Goal: Transaction & Acquisition: Purchase product/service

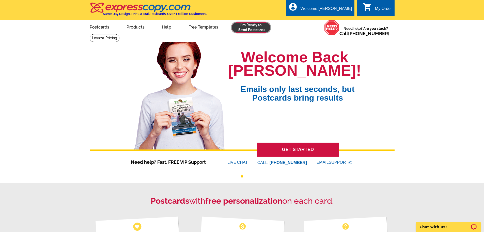
click at [242, 31] on link at bounding box center [251, 27] width 39 height 10
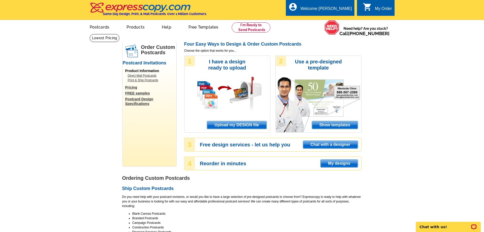
click at [238, 127] on span "Upload my DESIGN file" at bounding box center [236, 125] width 59 height 8
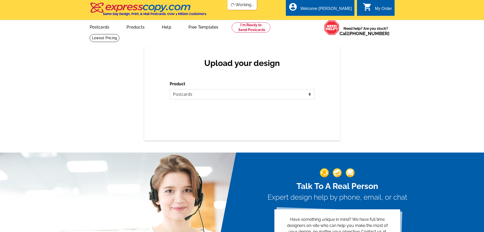
click at [280, 94] on select "Please select the type of file... Postcards Business Cards Letters and flyers G…" at bounding box center [242, 94] width 145 height 10
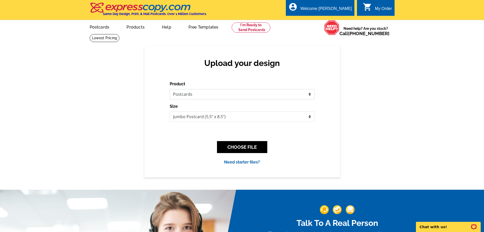
select select "2"
click at [170, 89] on select "Please select the type of file... Postcards Business Cards Letters and flyers G…" at bounding box center [242, 94] width 145 height 10
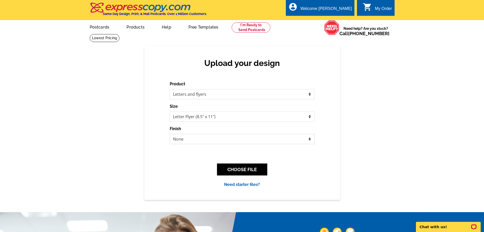
click at [191, 140] on select "None Envelope Mailer Bi-fold Mailer Tri-fold Mailer" at bounding box center [242, 139] width 145 height 10
select select "2"
click at [170, 134] on select "None Envelope Mailer Bi-fold Mailer Tri-fold Mailer" at bounding box center [242, 139] width 145 height 10
click at [233, 167] on button "CHOOSE FILE" at bounding box center [242, 169] width 50 height 12
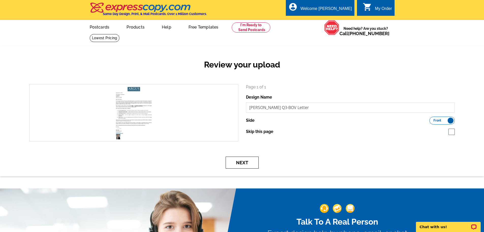
click at [244, 164] on button "Next" at bounding box center [242, 162] width 33 height 12
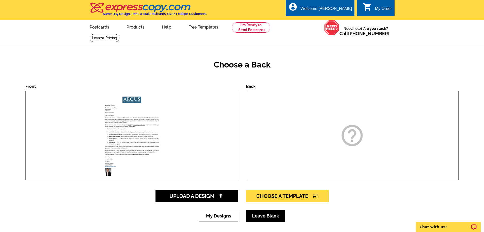
click at [256, 219] on link "Leave Blank" at bounding box center [265, 215] width 39 height 12
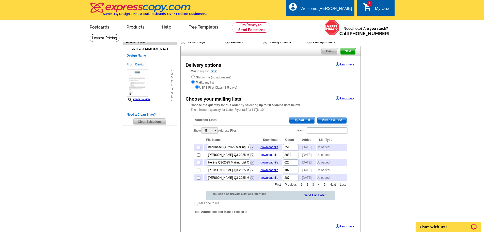
click at [302, 120] on span "Upload List" at bounding box center [301, 120] width 25 height 6
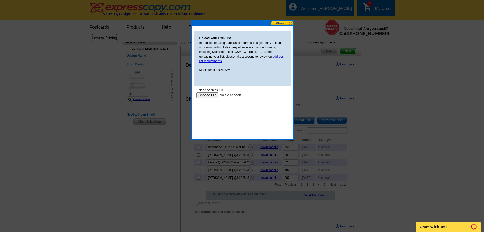
click at [209, 95] on input "file" at bounding box center [228, 94] width 64 height 5
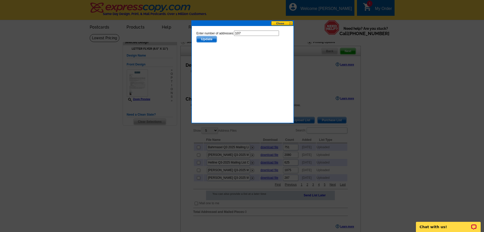
click at [211, 39] on span "Update" at bounding box center [206, 39] width 20 height 6
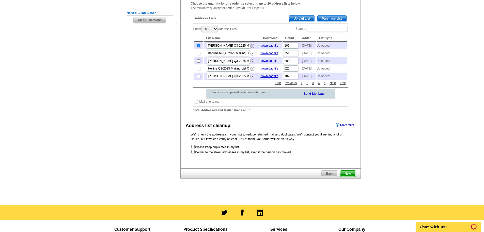
scroll to position [102, 0]
click at [197, 103] on input "checkbox" at bounding box center [196, 101] width 3 height 3
checkbox input "true"
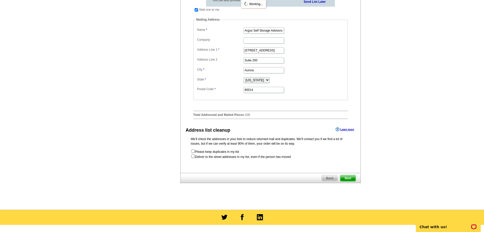
scroll to position [203, 0]
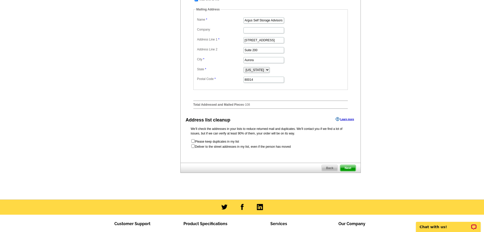
click at [348, 171] on span "Next" at bounding box center [347, 168] width 15 height 6
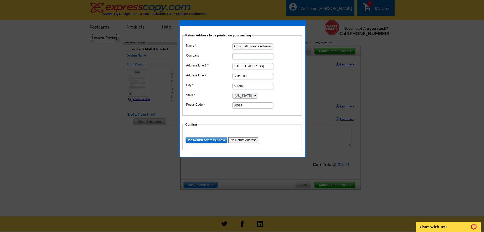
click at [255, 46] on input "Argus Self Storage Advisors" at bounding box center [253, 46] width 41 height 6
type input "[PERSON_NAME]"
click at [257, 55] on input "Company" at bounding box center [253, 56] width 41 height 6
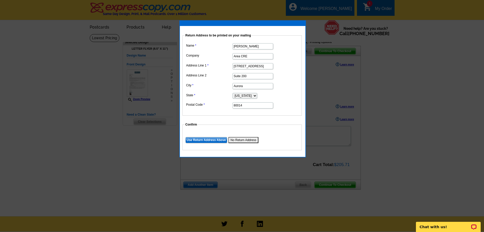
type input "Area CRE Services"
click at [241, 66] on input "[STREET_ADDRESS]" at bounding box center [253, 66] width 41 height 6
type input "[STREET_ADDRESS][US_STATE]"
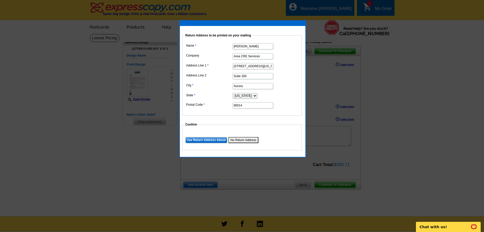
click at [244, 85] on input "Aurora" at bounding box center [253, 86] width 41 height 6
type input "[GEOGRAPHIC_DATA]"
click at [250, 96] on select "[US_STATE] [US_STATE] [US_STATE] [US_STATE] [US_STATE] [US_STATE] [US_STATE] [U…" at bounding box center [245, 96] width 25 height 6
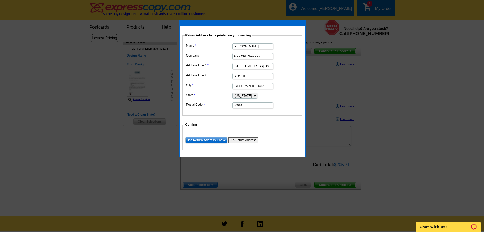
select select "MN"
click at [233, 93] on select "[US_STATE] [US_STATE] [US_STATE] [US_STATE] [US_STATE] [US_STATE] [US_STATE] [U…" at bounding box center [245, 96] width 25 height 6
click at [238, 106] on input "80014" at bounding box center [253, 105] width 41 height 6
type input "55401"
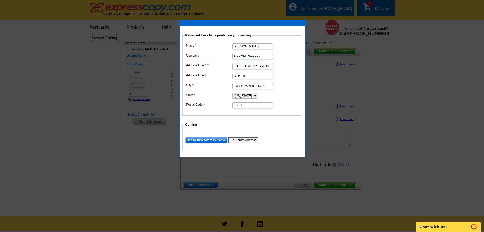
click at [227, 121] on dt at bounding box center [249, 119] width 135 height 5
click at [213, 141] on input "Use Return Address Above" at bounding box center [207, 140] width 42 height 6
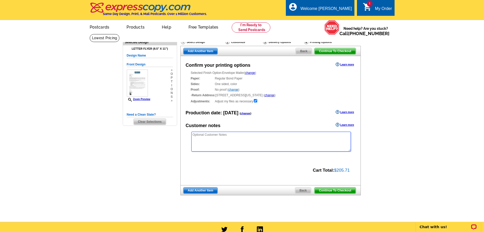
click at [221, 136] on textarea at bounding box center [271, 141] width 160 height 20
click at [216, 135] on textarea "We would like the logo printed in color on the envelopes please." at bounding box center [271, 141] width 160 height 20
click at [291, 134] on textarea "We would like the Argus logo printed in color on the envelopes please." at bounding box center [271, 141] width 160 height 20
type textarea "We would like the Argus logo printed in color on the envelopes please. You shou…"
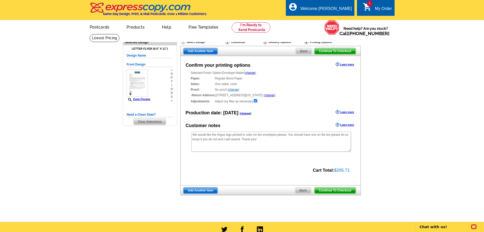
click at [339, 191] on span "Continue To Checkout" at bounding box center [335, 190] width 41 height 6
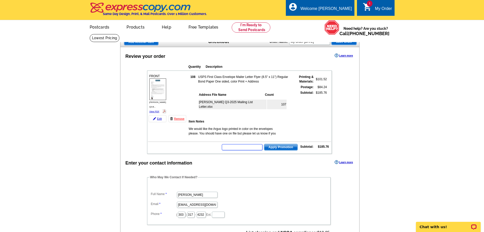
click at [250, 148] on input "text" at bounding box center [242, 147] width 41 height 6
type input "NM2330"
click at [284, 147] on span "Apply Promotion" at bounding box center [280, 147] width 33 height 6
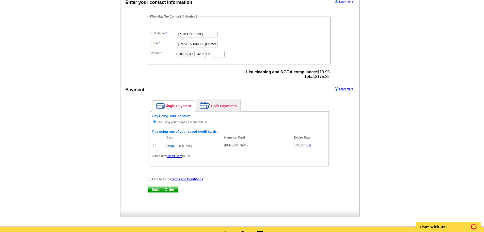
scroll to position [178, 0]
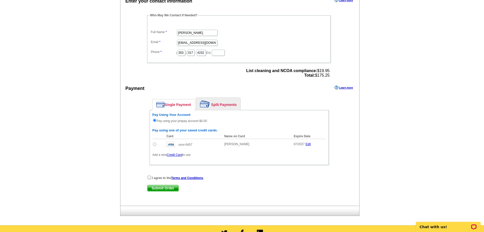
click at [155, 143] on input "radio" at bounding box center [154, 143] width 3 height 3
radio input "true"
radio input "false"
click at [149, 178] on input "checkbox" at bounding box center [149, 176] width 3 height 3
checkbox input "true"
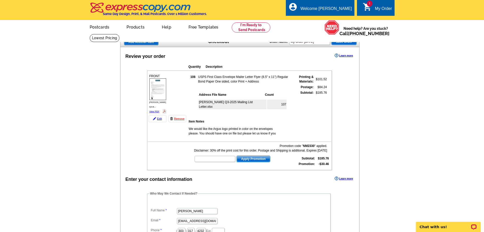
scroll to position [25, 0]
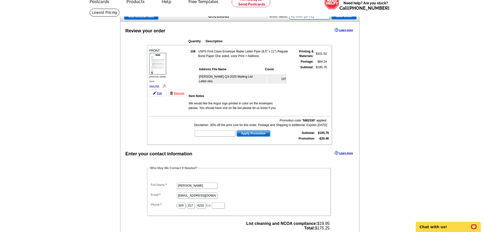
click at [308, 16] on input "My Order 2025-09-25" at bounding box center [309, 16] width 41 height 6
click at [291, 16] on input "Variable Data Order" at bounding box center [309, 16] width 41 height 6
type input "Flannigan Variable Data Order"
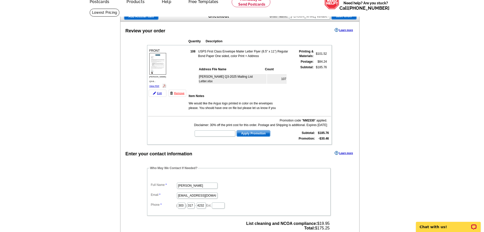
click at [351, 18] on span "Save Order" at bounding box center [344, 16] width 25 height 6
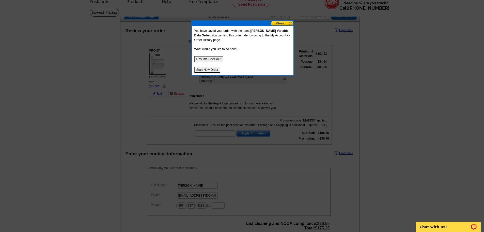
click at [209, 58] on button "Resume Checkout" at bounding box center [208, 59] width 29 height 6
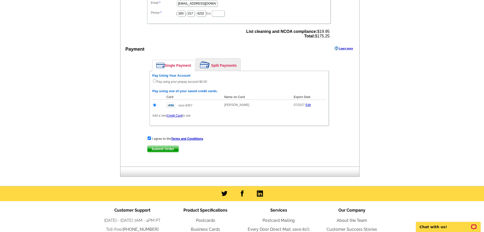
scroll to position [229, 0]
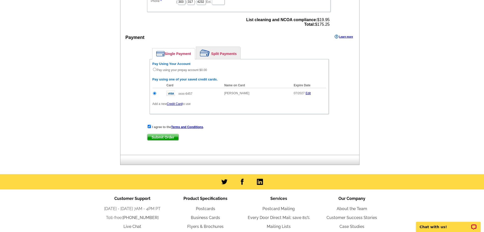
click at [167, 138] on span "Submit Order" at bounding box center [162, 137] width 31 height 6
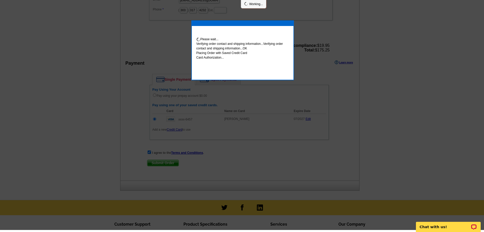
scroll to position [227, 0]
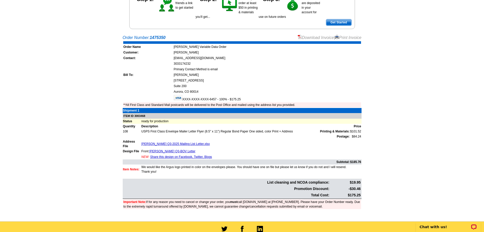
scroll to position [102, 0]
